Goal: Information Seeking & Learning: Learn about a topic

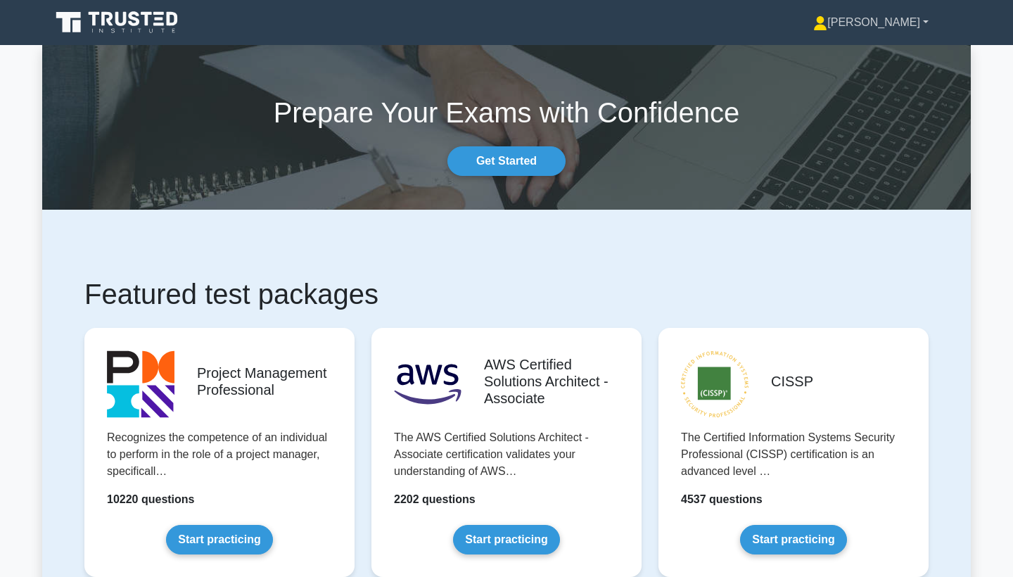
click at [481, 25] on link "[PERSON_NAME]" at bounding box center [870, 22] width 183 height 28
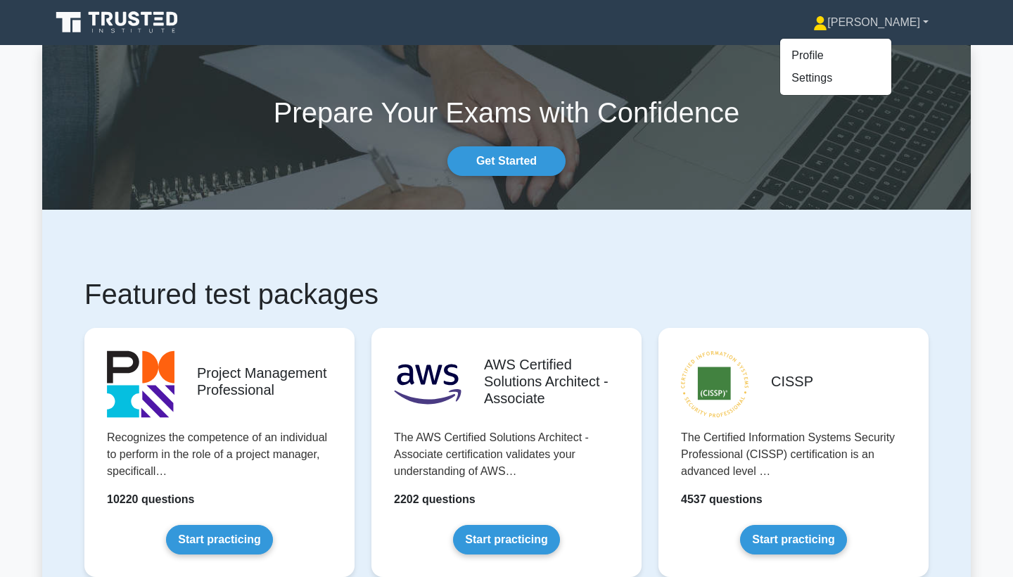
click at [481, 25] on link "[PERSON_NAME]" at bounding box center [870, 22] width 183 height 28
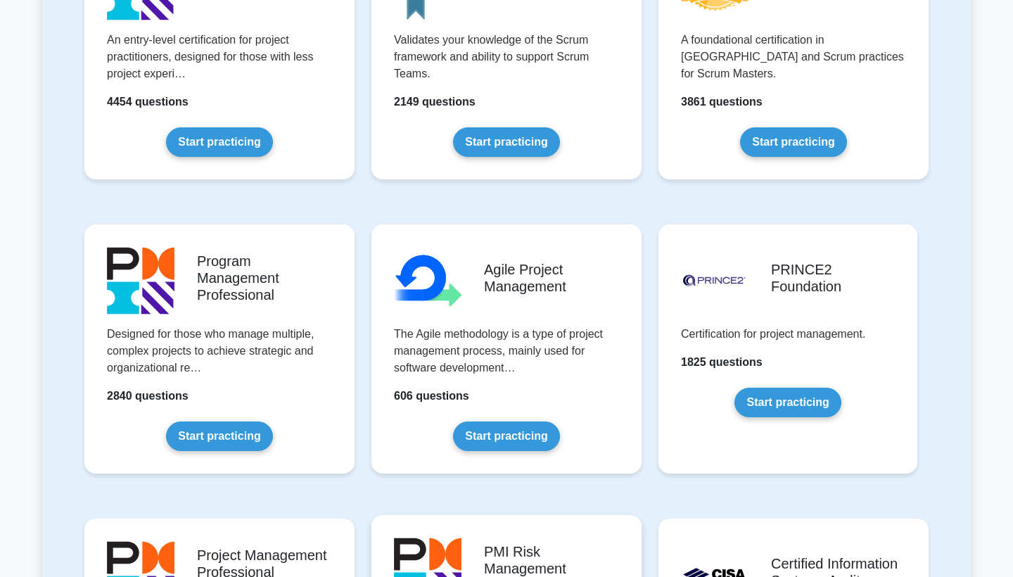
scroll to position [680, 0]
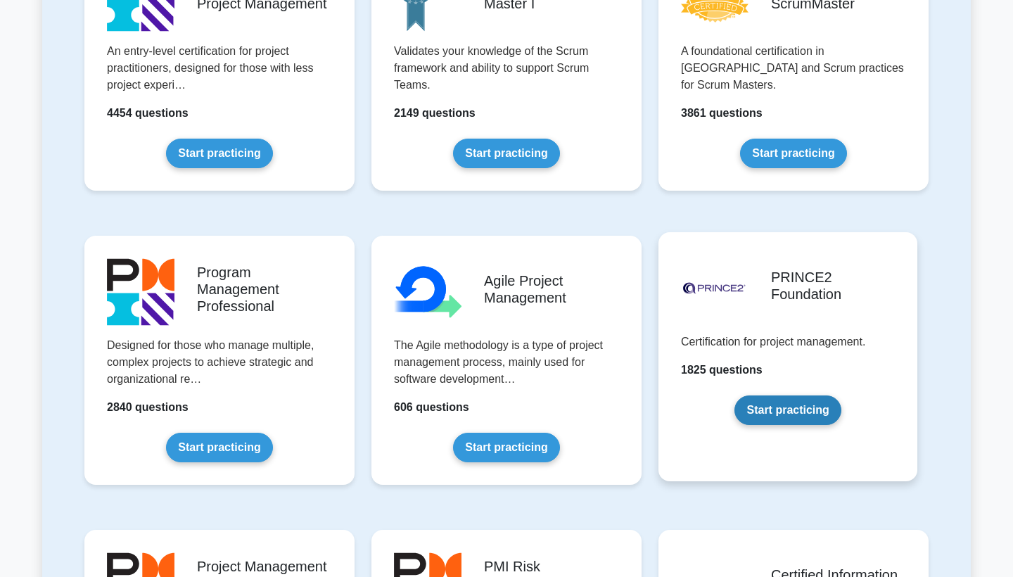
click at [481, 414] on link "Start practicing" at bounding box center [787, 410] width 106 height 30
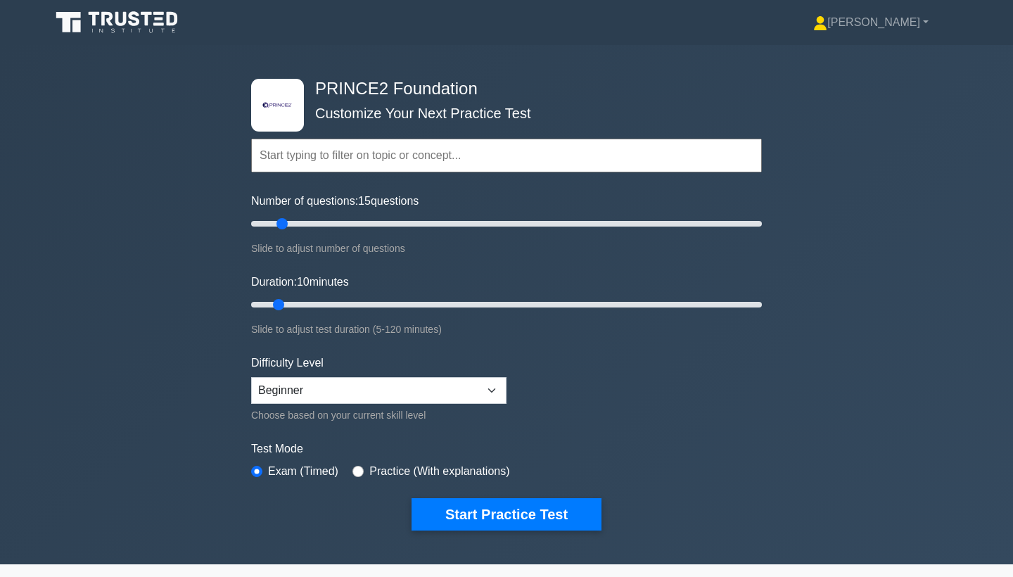
drag, startPoint x: 271, startPoint y: 225, endPoint x: 281, endPoint y: 229, distance: 10.7
type input "15"
click at [281, 229] on input "Number of questions: 15 questions" at bounding box center [506, 223] width 511 height 17
drag, startPoint x: 278, startPoint y: 302, endPoint x: 302, endPoint y: 309, distance: 24.9
click at [302, 309] on input "Duration: 15 minutes" at bounding box center [506, 304] width 511 height 17
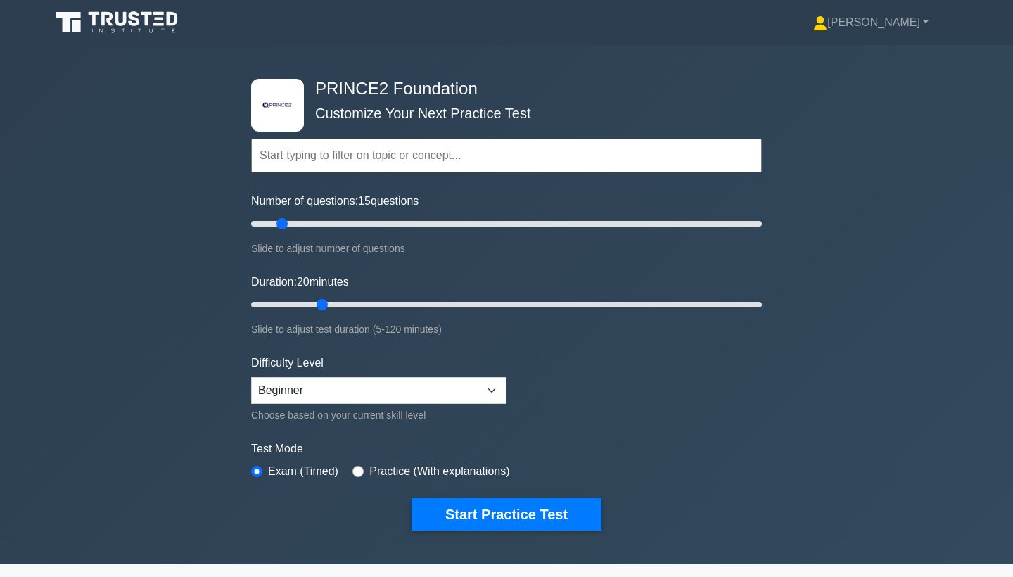
type input "15"
drag, startPoint x: 300, startPoint y: 302, endPoint x: 300, endPoint y: 312, distance: 9.9
click at [300, 312] on input "Duration: 15 minutes" at bounding box center [506, 304] width 511 height 17
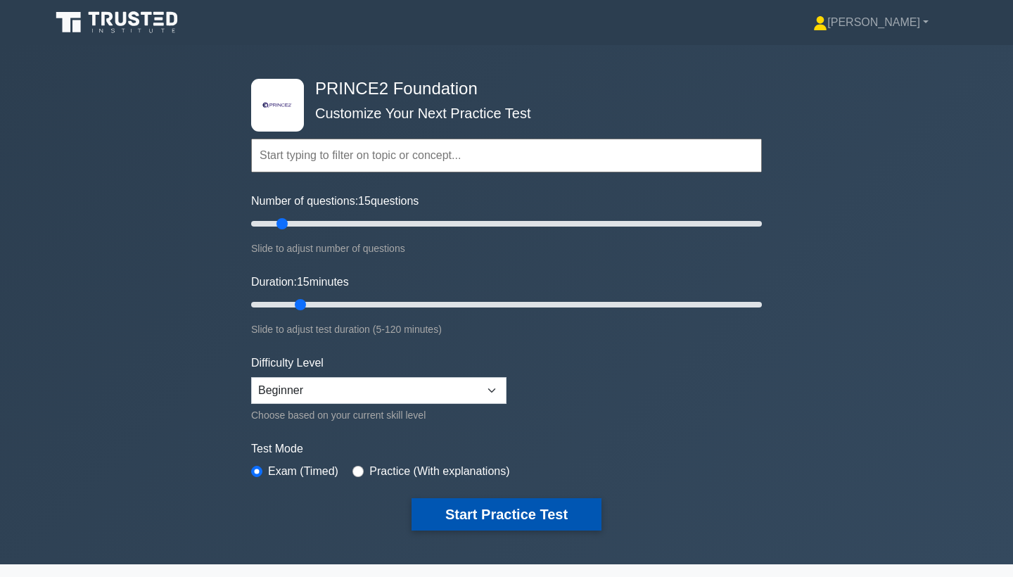
click at [482, 511] on button "Start Practice Test" at bounding box center [506, 514] width 190 height 32
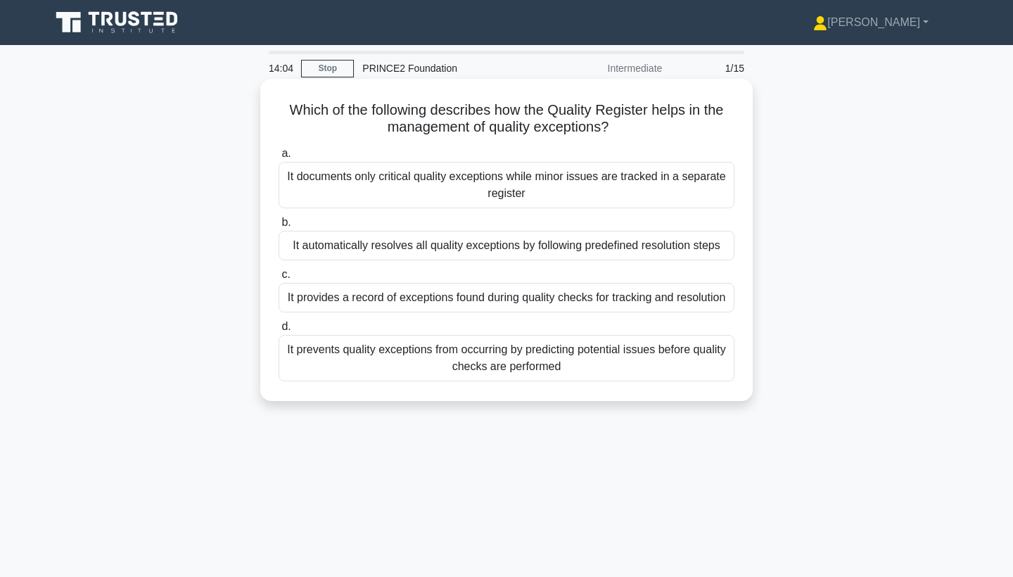
click at [477, 303] on div "It provides a record of exceptions found during quality checks for tracking and…" at bounding box center [507, 298] width 456 height 30
click at [279, 279] on input "c. It provides a record of exceptions found during quality checks for tracking …" at bounding box center [279, 274] width 0 height 9
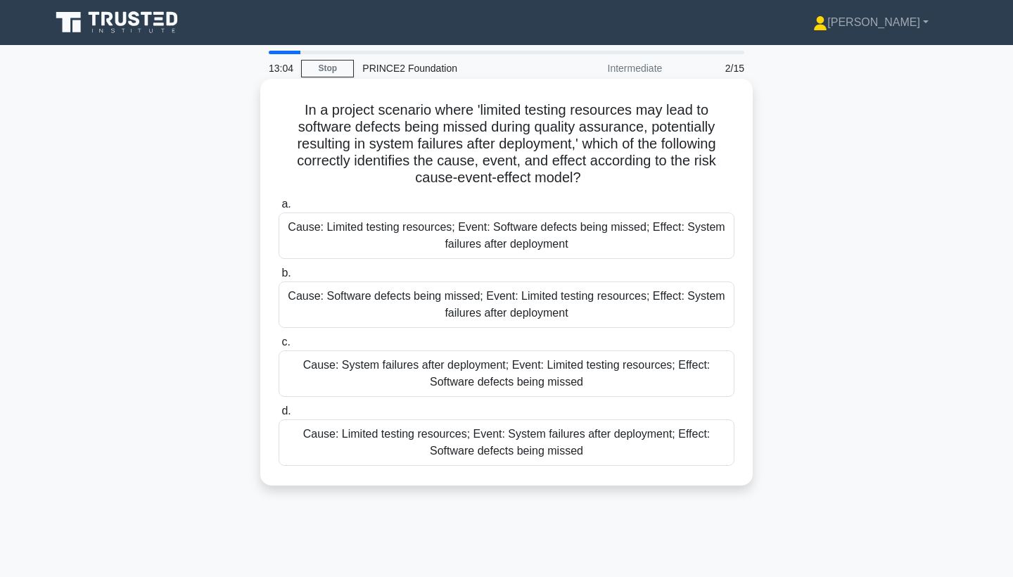
click at [465, 236] on div "Cause: Limited testing resources; Event: Software defects being missed; Effect:…" at bounding box center [507, 235] width 456 height 46
click at [279, 209] on input "a. Cause: Limited testing resources; Event: Software defects being missed; Effe…" at bounding box center [279, 204] width 0 height 9
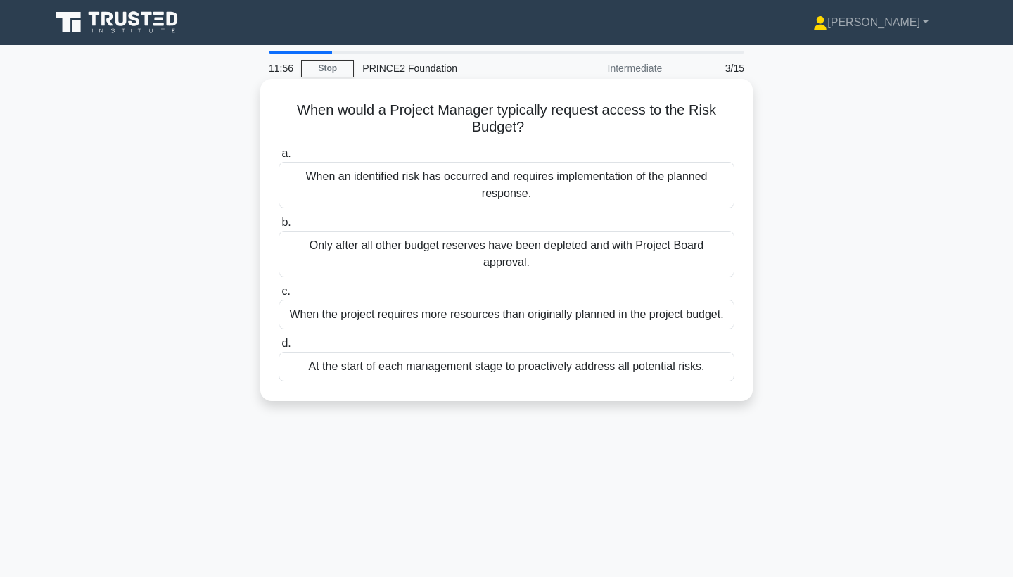
click at [485, 265] on div "Only after all other budget reserves have been depleted and with Project Board …" at bounding box center [507, 254] width 456 height 46
click at [279, 227] on input "b. Only after all other budget reserves have been depleted and with Project Boa…" at bounding box center [279, 222] width 0 height 9
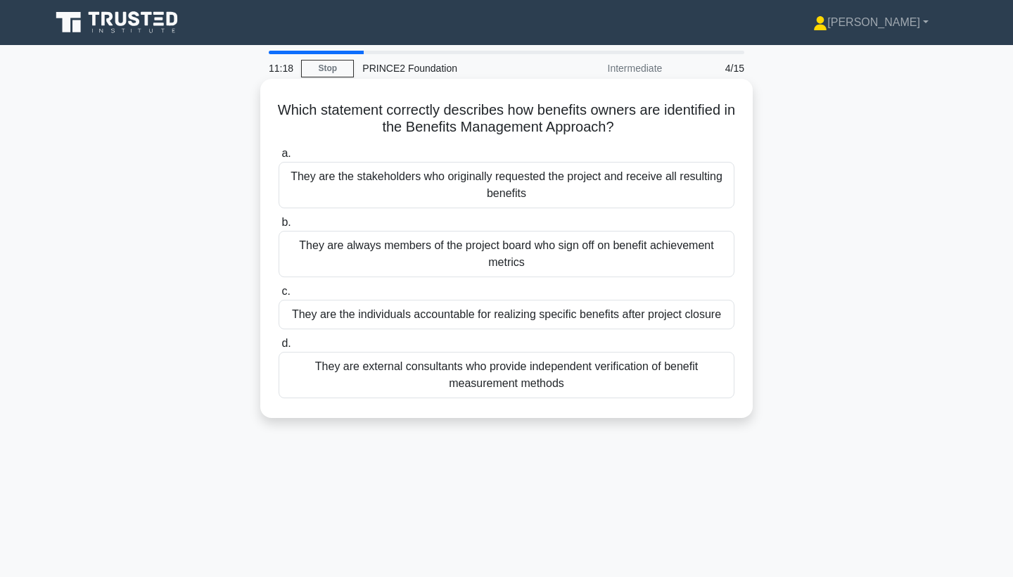
click at [425, 319] on div "They are the individuals accountable for realizing specific benefits after proj…" at bounding box center [507, 315] width 456 height 30
click at [279, 296] on input "c. They are the individuals accountable for realizing specific benefits after p…" at bounding box center [279, 291] width 0 height 9
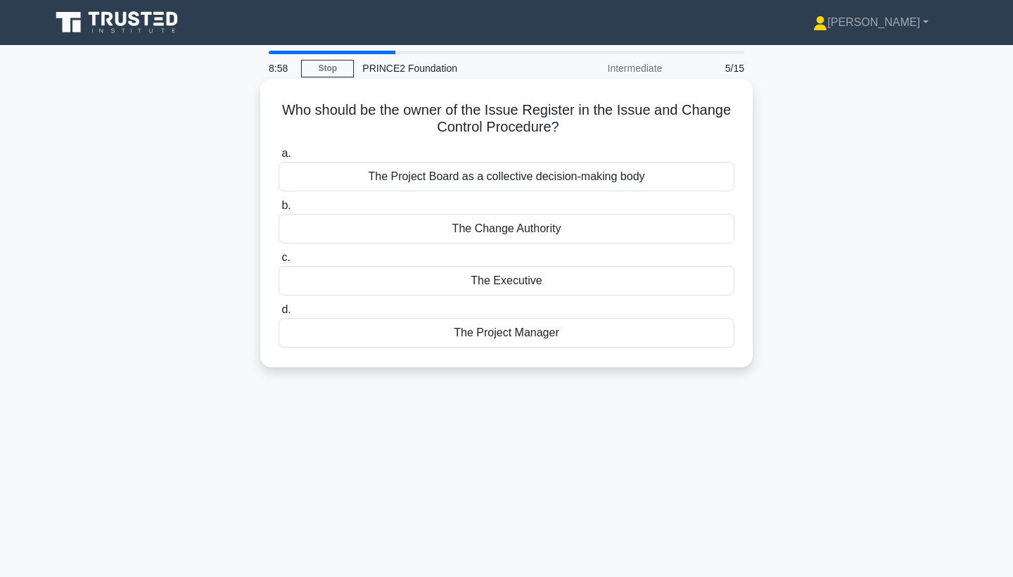
click at [543, 336] on div "The Project Manager" at bounding box center [507, 333] width 456 height 30
click at [279, 314] on input "d. The Project Manager" at bounding box center [279, 309] width 0 height 9
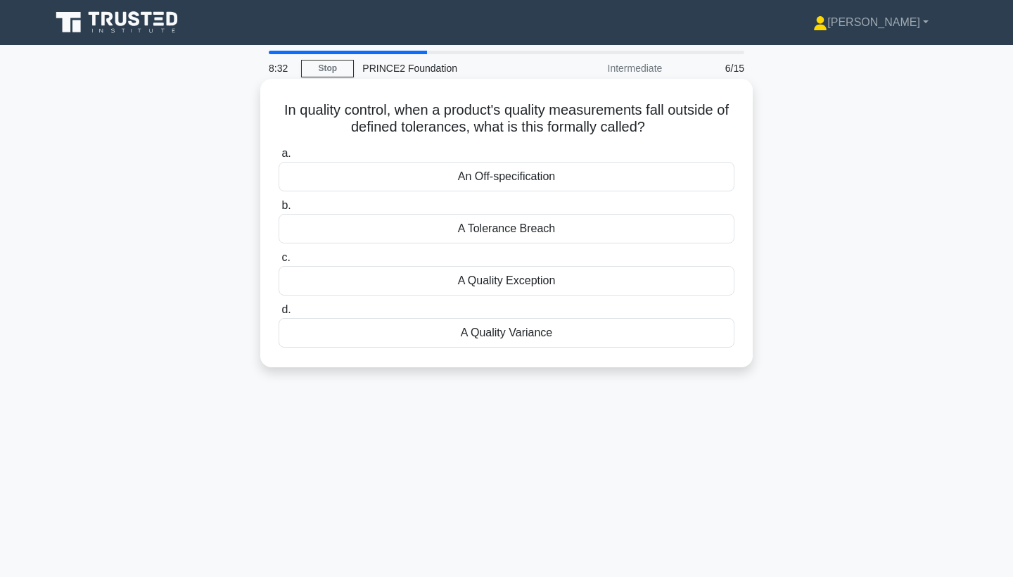
click at [524, 281] on div "A Quality Exception" at bounding box center [507, 281] width 456 height 30
click at [279, 262] on input "c. A Quality Exception" at bounding box center [279, 257] width 0 height 9
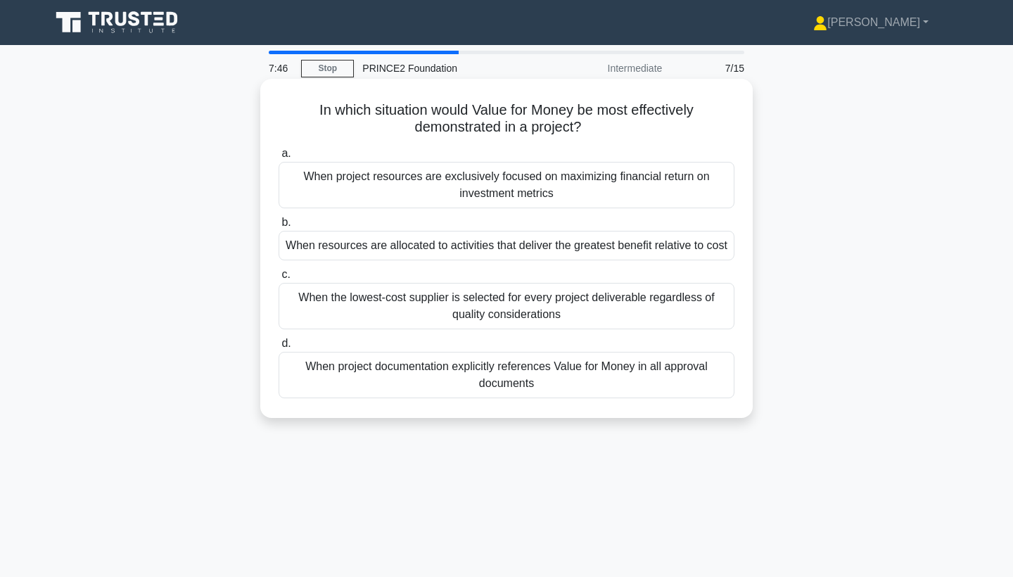
click at [513, 255] on div "When resources are allocated to activities that deliver the greatest benefit re…" at bounding box center [507, 246] width 456 height 30
click at [279, 227] on input "b. When resources are allocated to activities that deliver the greatest benefit…" at bounding box center [279, 222] width 0 height 9
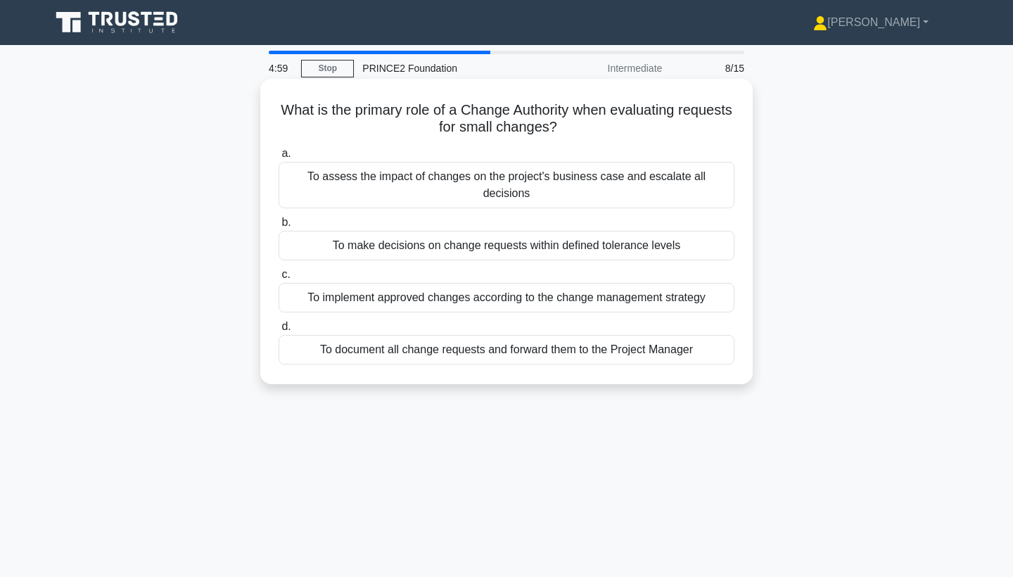
click at [521, 342] on div "To document all change requests and forward them to the Project Manager" at bounding box center [507, 350] width 456 height 30
click at [279, 331] on input "d. To document all change requests and forward them to the Project Manager" at bounding box center [279, 326] width 0 height 9
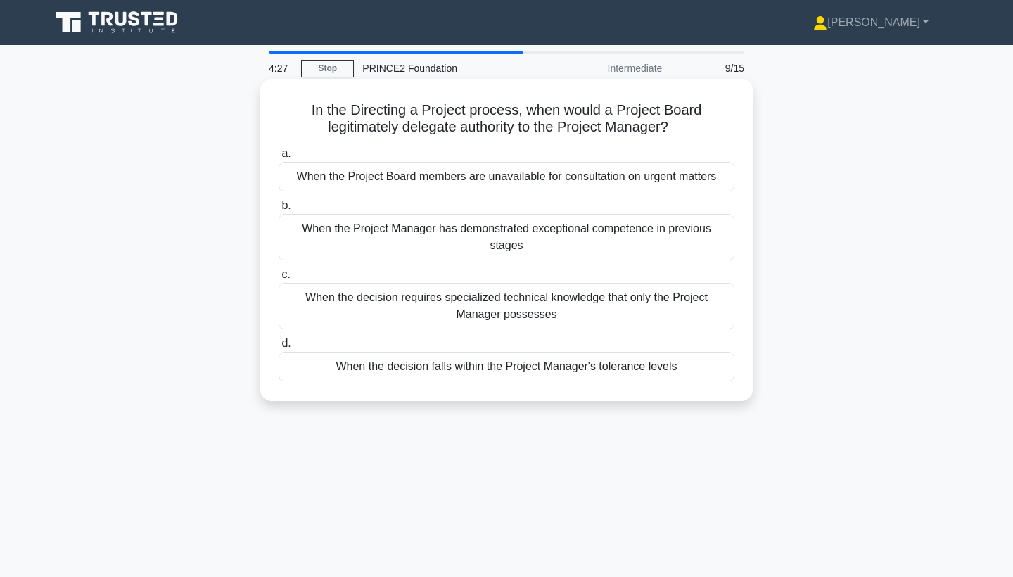
click at [410, 358] on div "When the decision falls within the Project Manager's tolerance levels" at bounding box center [507, 367] width 456 height 30
click at [279, 348] on input "d. When the decision falls within the Project Manager's tolerance levels" at bounding box center [279, 343] width 0 height 9
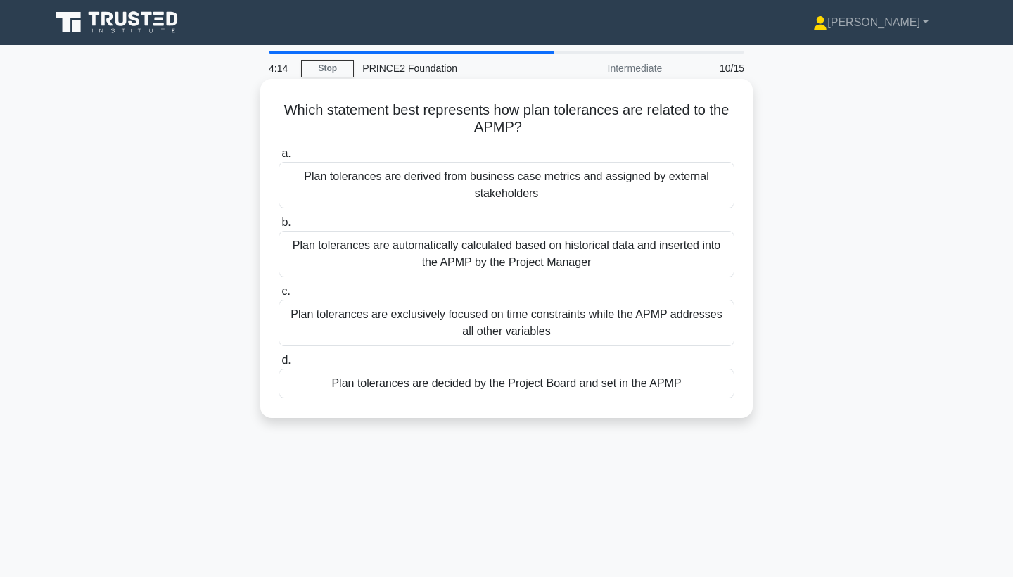
click at [400, 245] on div "Plan tolerances are automatically calculated based on historical data and inser…" at bounding box center [507, 254] width 456 height 46
click at [279, 227] on input "b. Plan tolerances are automatically calculated based on historical data and in…" at bounding box center [279, 222] width 0 height 9
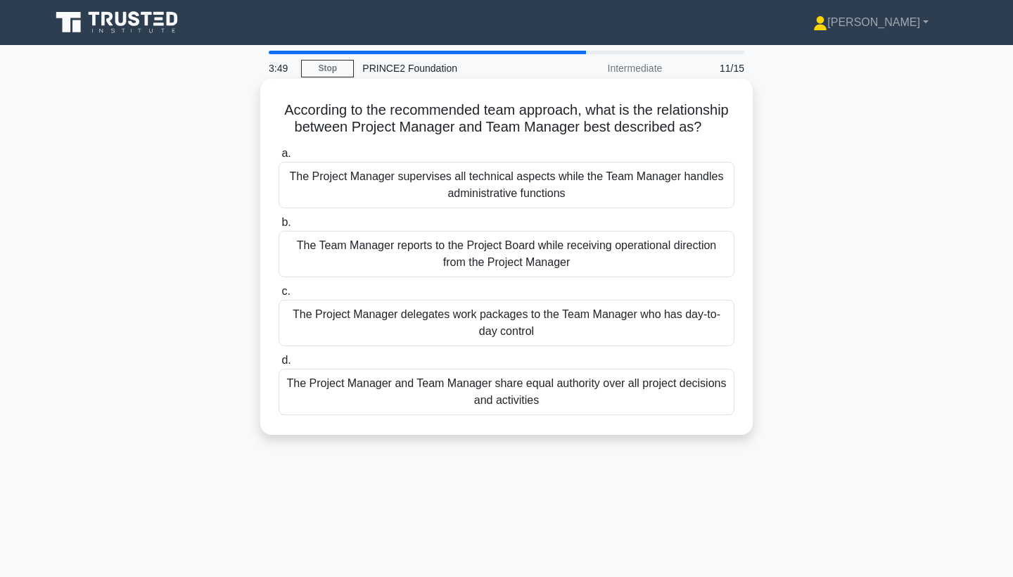
click at [486, 324] on div "The Project Manager delegates work packages to the Team Manager who has day-to-…" at bounding box center [507, 323] width 456 height 46
click at [279, 296] on input "c. The Project Manager delegates work packages to the Team Manager who has day-…" at bounding box center [279, 291] width 0 height 9
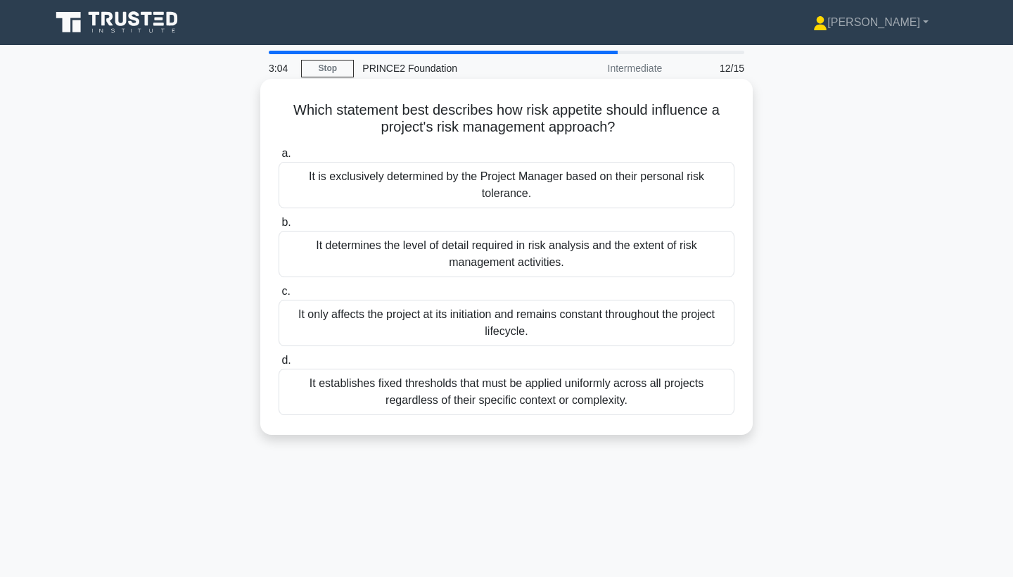
click at [401, 252] on div "It determines the level of detail required in risk analysis and the extent of r…" at bounding box center [507, 254] width 456 height 46
click at [279, 227] on input "b. It determines the level of detail required in risk analysis and the extent o…" at bounding box center [279, 222] width 0 height 9
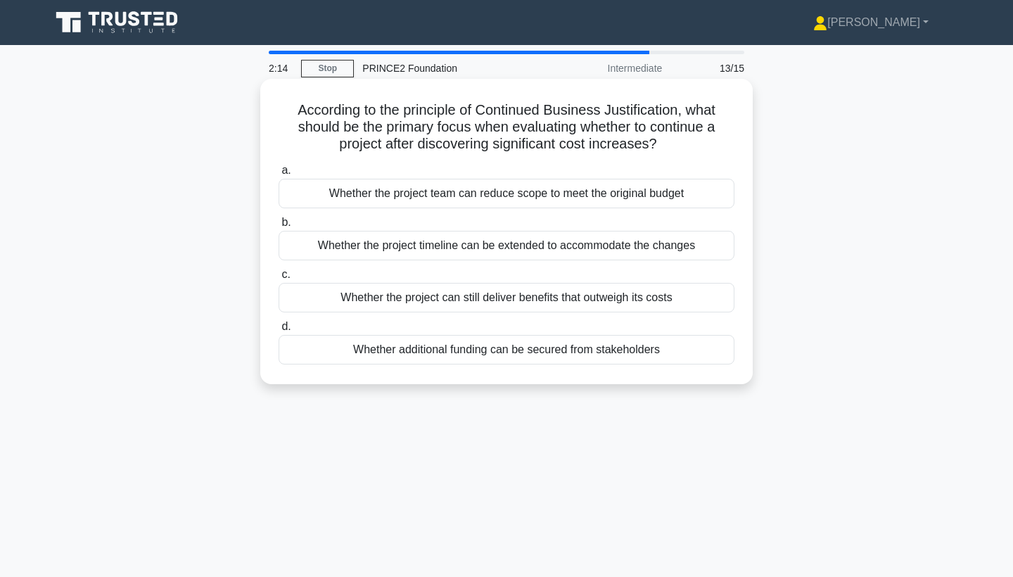
click at [547, 356] on div "Whether additional funding can be secured from stakeholders" at bounding box center [507, 350] width 456 height 30
click at [279, 331] on input "d. Whether additional funding can be secured from stakeholders" at bounding box center [279, 326] width 0 height 9
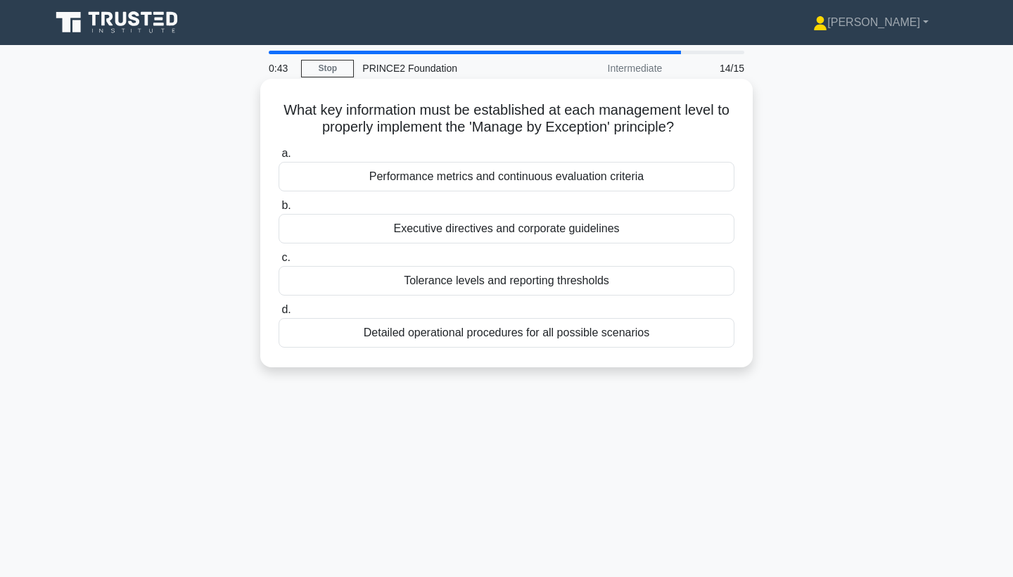
click at [504, 174] on div "Performance metrics and continuous evaluation criteria" at bounding box center [507, 177] width 456 height 30
click at [279, 158] on input "a. Performance metrics and continuous evaluation criteria" at bounding box center [279, 153] width 0 height 9
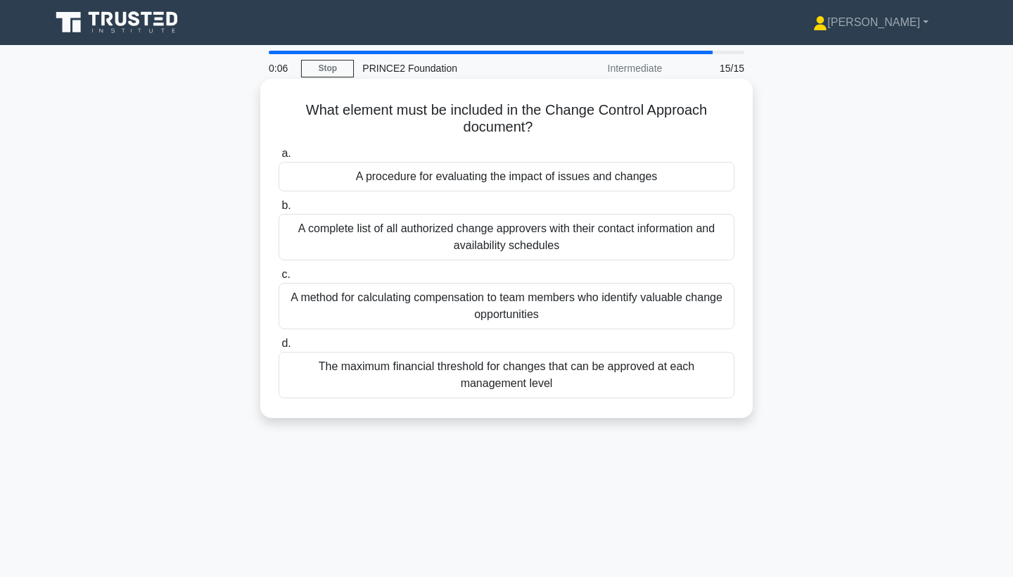
click at [557, 171] on div "A procedure for evaluating the impact of issues and changes" at bounding box center [507, 177] width 456 height 30
click at [279, 158] on input "a. A procedure for evaluating the impact of issues and changes" at bounding box center [279, 153] width 0 height 9
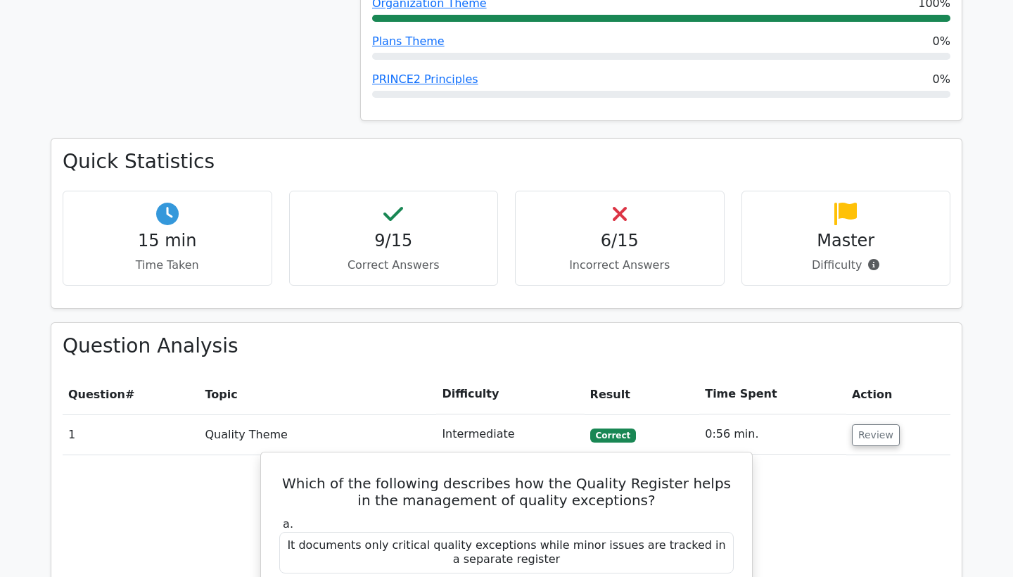
scroll to position [285, 0]
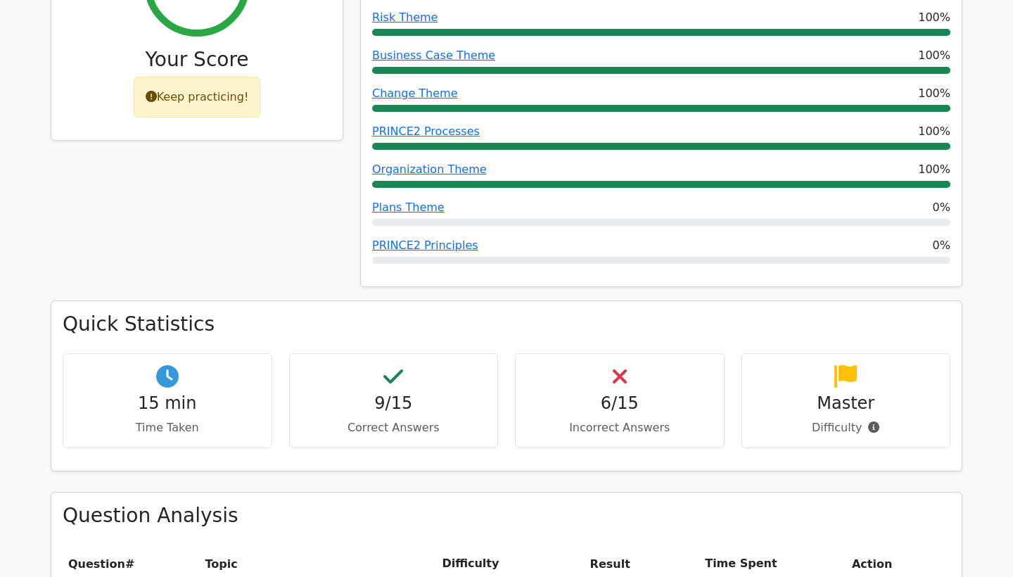
click at [800, 402] on h4 "Master" at bounding box center [846, 403] width 186 height 20
